Goal: Task Accomplishment & Management: Use online tool/utility

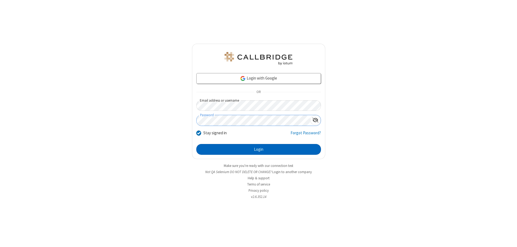
click at [259, 149] on button "Login" at bounding box center [258, 149] width 125 height 11
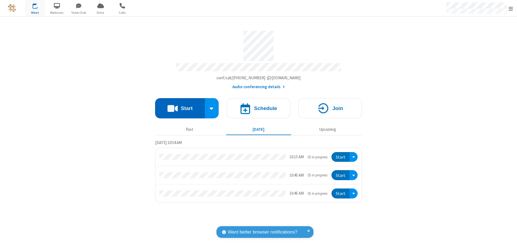
click at [180, 106] on button "Start" at bounding box center [180, 108] width 50 height 20
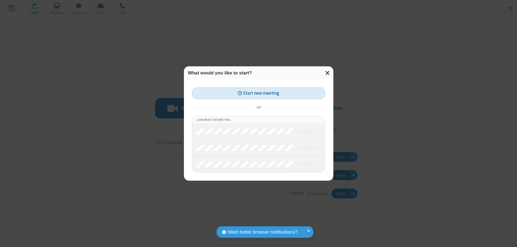
click at [259, 93] on button "Start new meeting" at bounding box center [258, 93] width 133 height 12
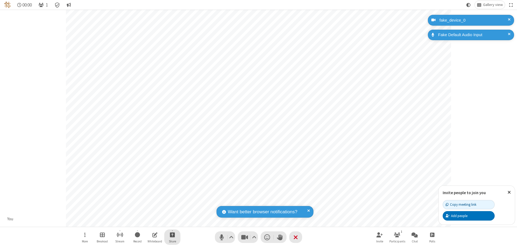
click at [172, 234] on span "Start sharing" at bounding box center [172, 234] width 5 height 7
click at [172, 202] on span "Share additional camera" at bounding box center [176, 203] width 40 height 5
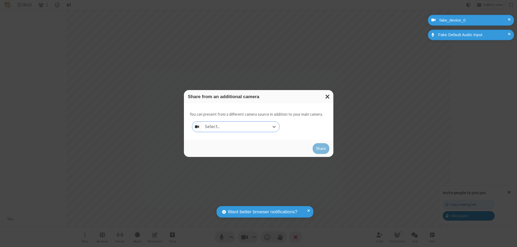
click at [241, 127] on div "Select..." at bounding box center [240, 127] width 77 height 10
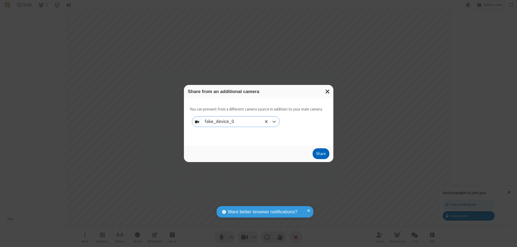
click at [321, 155] on button "Share" at bounding box center [321, 153] width 17 height 11
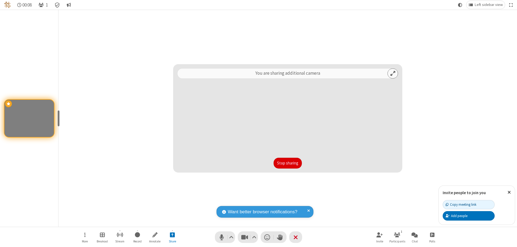
click at [288, 163] on button "Stop sharing" at bounding box center [288, 163] width 28 height 11
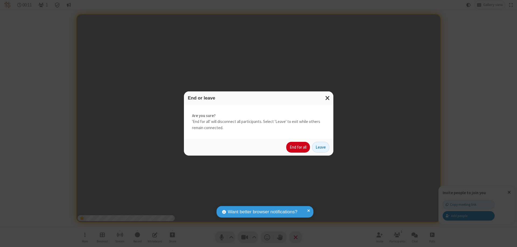
click at [299, 147] on button "End for all" at bounding box center [298, 147] width 24 height 11
